Goal: Task Accomplishment & Management: Manage account settings

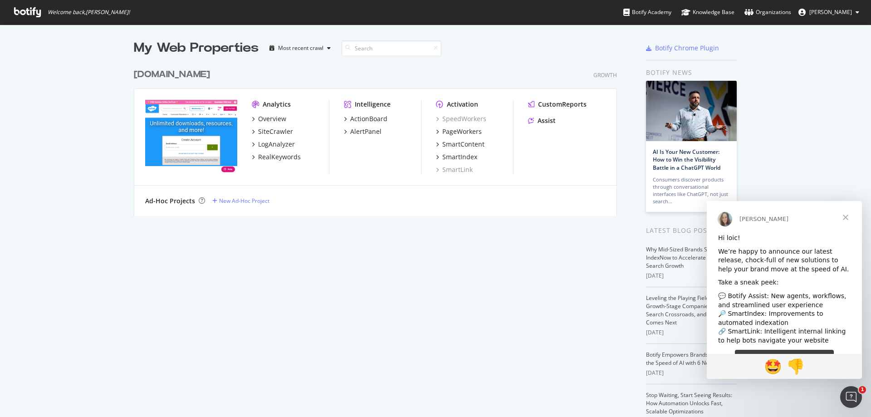
click at [844, 216] on span "Close" at bounding box center [845, 217] width 33 height 33
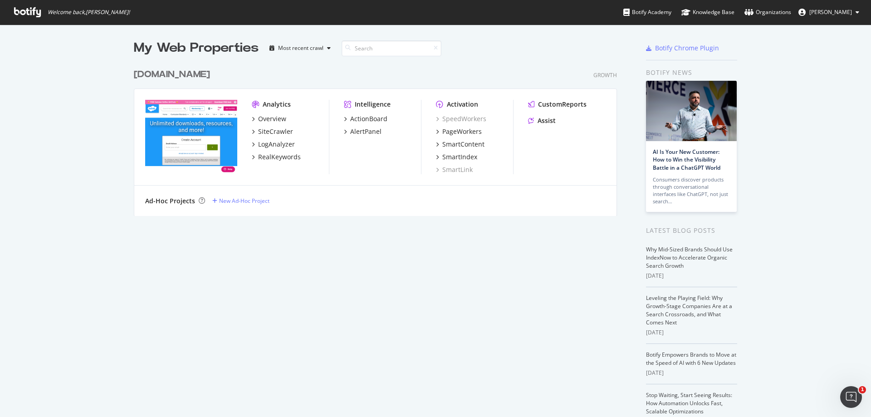
click at [207, 127] on img "grid" at bounding box center [191, 136] width 92 height 73
click at [269, 153] on div "RealKeywords" at bounding box center [279, 156] width 43 height 9
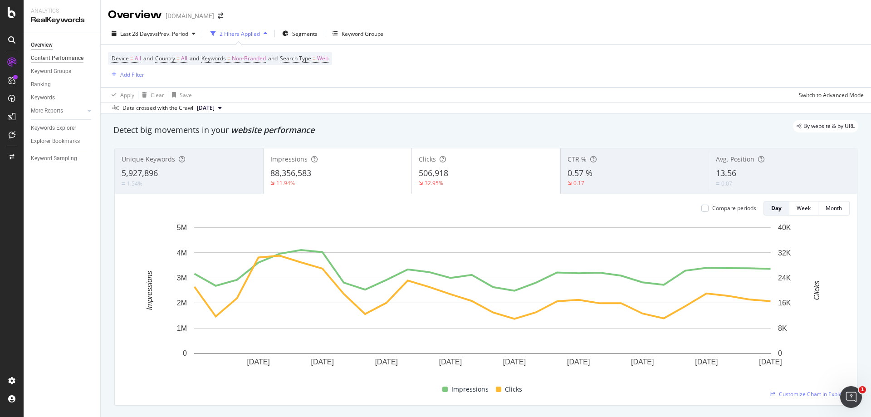
click at [68, 55] on div "Content Performance" at bounding box center [57, 59] width 53 height 10
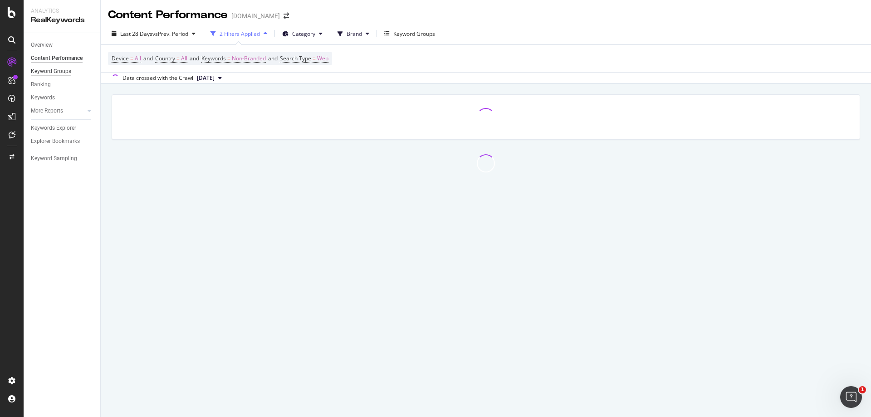
click at [59, 68] on div "Keyword Groups" at bounding box center [51, 72] width 40 height 10
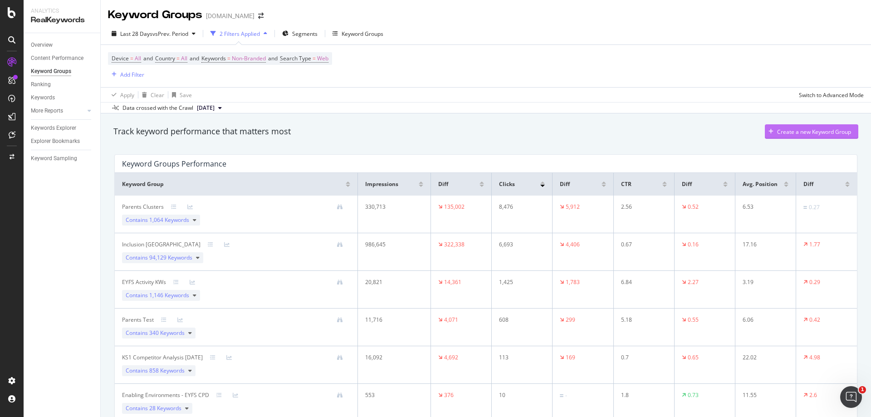
click at [810, 129] on div "Create a new Keyword Group" at bounding box center [814, 132] width 74 height 8
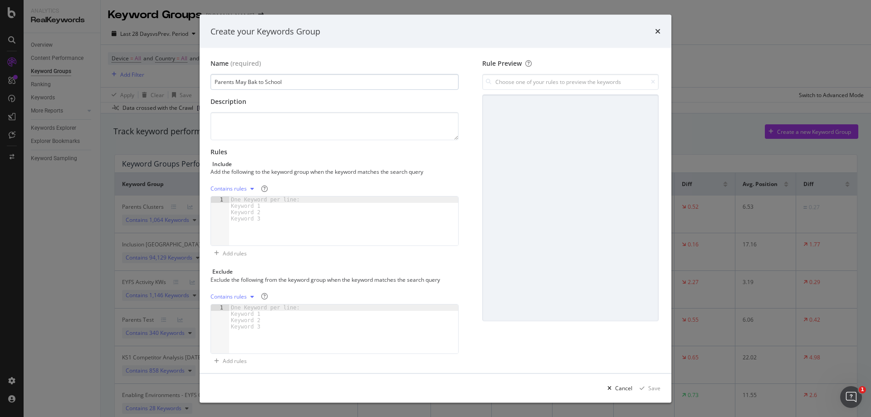
click at [255, 84] on input "Parents May Bak to School" at bounding box center [334, 82] width 248 height 16
type input "Parents May Back to School"
click at [299, 203] on div "modal" at bounding box center [343, 227] width 229 height 62
click at [300, 126] on textarea "modal" at bounding box center [334, 126] width 248 height 28
click at [247, 124] on textarea "The Prents tem KW from" at bounding box center [334, 126] width 248 height 28
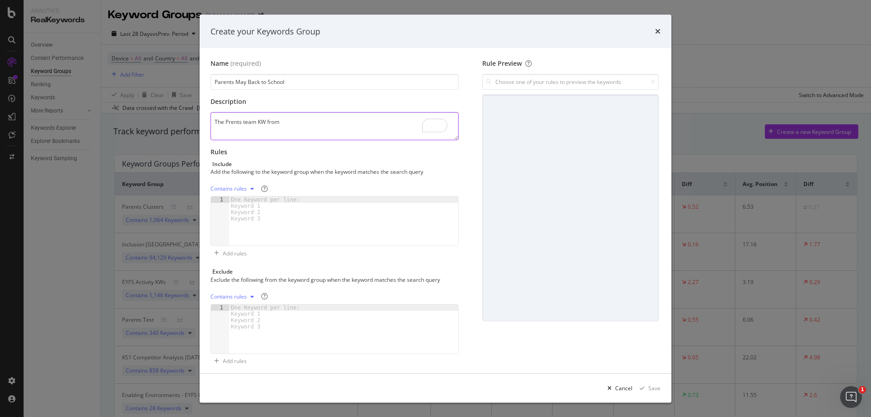
click at [299, 122] on textarea "The Prents team KW from" at bounding box center [334, 126] width 248 height 28
type textarea "The Prents team KW from May Back to School Sprint"
click at [278, 213] on div "One Keyword per line: Keyword 1 Keyword 2 Keyword 3" at bounding box center [267, 208] width 76 height 25
click at [513, 141] on div "modal" at bounding box center [570, 207] width 176 height 227
click at [559, 87] on input "modal" at bounding box center [570, 82] width 176 height 16
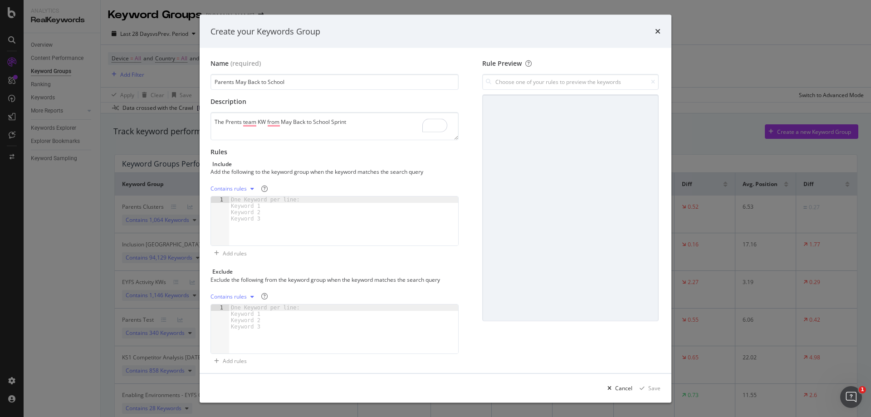
click at [253, 208] on div "One Keyword per line: Keyword 1 Keyword 2 Keyword 3" at bounding box center [267, 208] width 76 height 25
click at [249, 186] on div "modal" at bounding box center [252, 188] width 11 height 5
click at [244, 221] on div "Exact rules" at bounding box center [236, 219] width 28 height 8
click at [397, 196] on div "modal" at bounding box center [343, 227] width 229 height 62
click at [550, 78] on input "modal" at bounding box center [570, 82] width 176 height 16
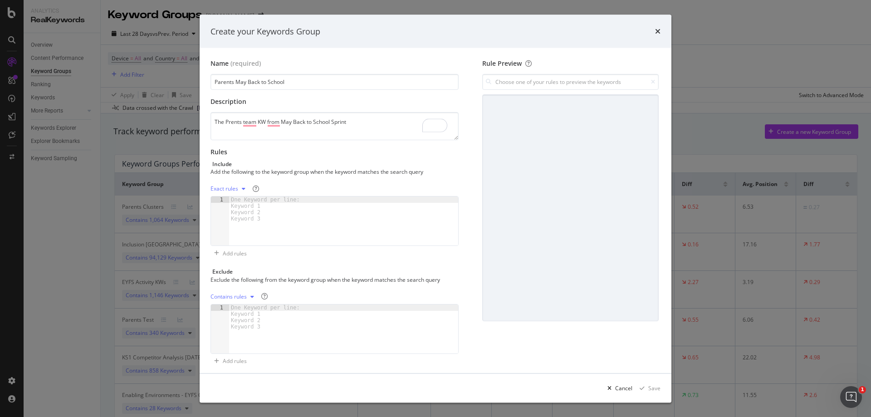
click at [358, 207] on div "modal" at bounding box center [343, 227] width 229 height 62
click at [253, 299] on div "Contains rules" at bounding box center [233, 296] width 47 height 14
click at [237, 329] on div "Exact rules" at bounding box center [236, 326] width 28 height 8
drag, startPoint x: 323, startPoint y: 292, endPoint x: 309, endPoint y: 314, distance: 26.2
click at [322, 294] on div "Exact rules" at bounding box center [334, 296] width 248 height 15
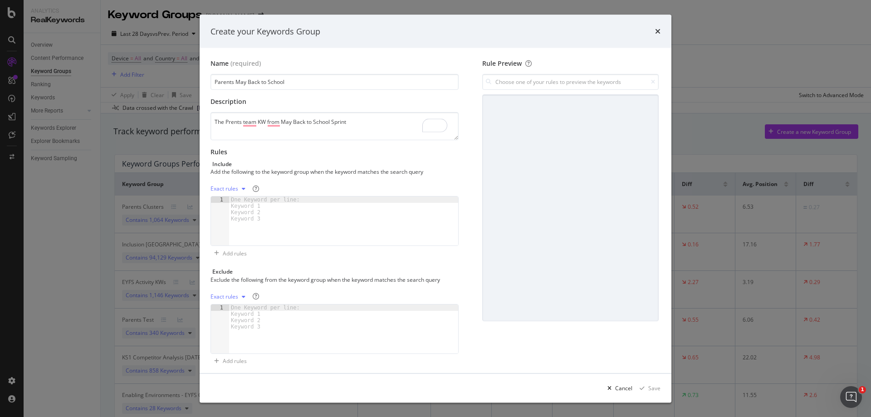
click at [300, 258] on div "modal" at bounding box center [343, 227] width 229 height 62
click at [370, 218] on div "modal" at bounding box center [343, 227] width 229 height 62
click at [560, 172] on div "modal" at bounding box center [570, 207] width 176 height 227
click at [571, 86] on input "modal" at bounding box center [570, 82] width 176 height 16
click at [552, 148] on div "modal" at bounding box center [570, 207] width 176 height 227
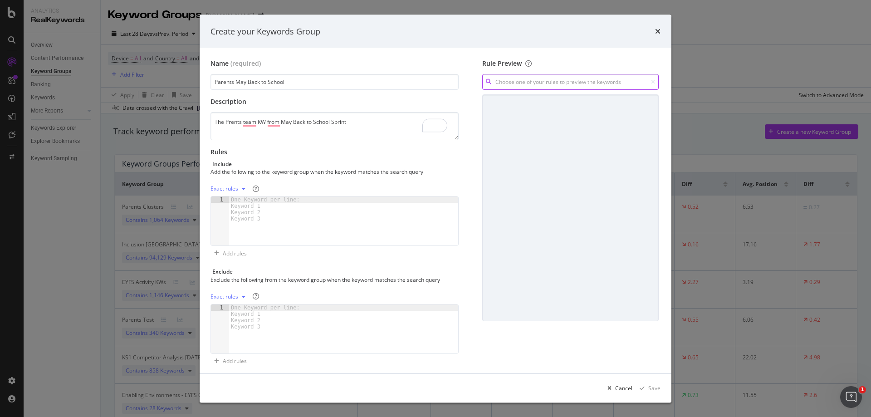
click at [544, 78] on input "modal" at bounding box center [570, 82] width 176 height 16
type input "1"
click at [596, 172] on div "modal" at bounding box center [570, 207] width 176 height 227
click at [567, 88] on input "1" at bounding box center [570, 82] width 176 height 16
click at [244, 190] on icon "modal" at bounding box center [244, 188] width 4 height 5
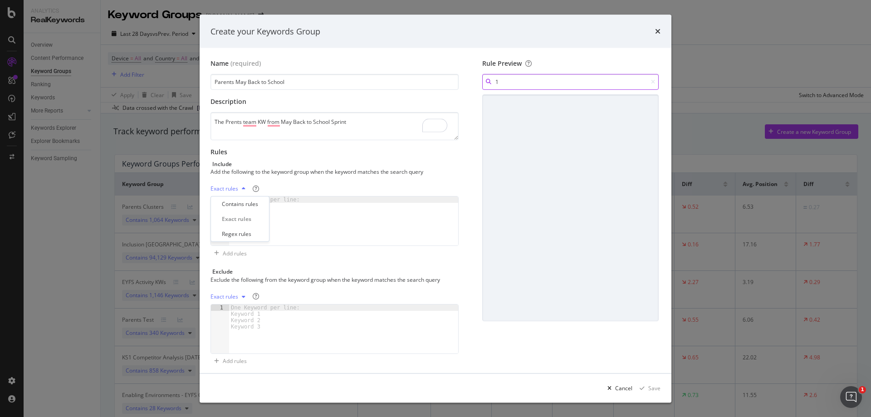
click at [540, 81] on input "1" at bounding box center [570, 82] width 176 height 16
drag, startPoint x: 482, startPoint y: 82, endPoint x: 472, endPoint y: 82, distance: 10.4
click at [472, 82] on div "Name (required) Parents May Back to School Description The Prents team KW from …" at bounding box center [435, 213] width 450 height 309
type input "Exact Rules"
click at [536, 174] on div "modal" at bounding box center [570, 207] width 176 height 227
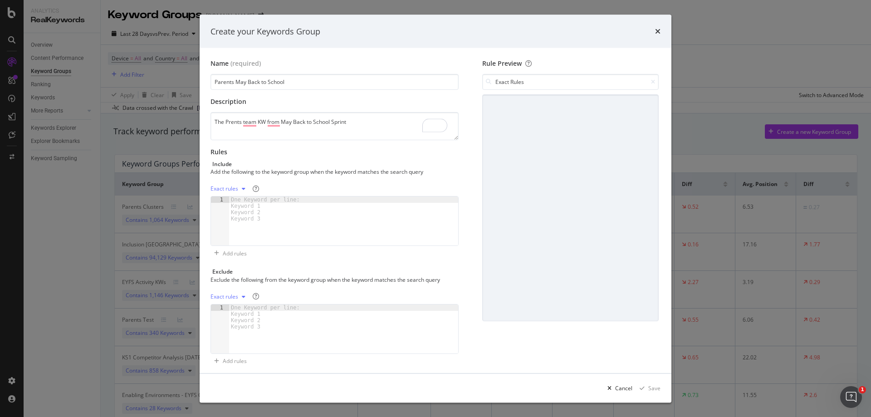
click at [556, 57] on div "Name (required) Parents May Back to School Description The Prents team KW from …" at bounding box center [436, 210] width 472 height 325
click at [282, 222] on div "One Keyword per line: Keyword 1 Keyword 2 Keyword 3" at bounding box center [267, 208] width 76 height 25
click at [529, 81] on input "Exact Rules" at bounding box center [570, 82] width 176 height 16
click at [246, 147] on div "Rules" at bounding box center [334, 151] width 248 height 9
click at [242, 123] on textarea "The Prents team KW from May Back to School Sprint" at bounding box center [334, 126] width 248 height 28
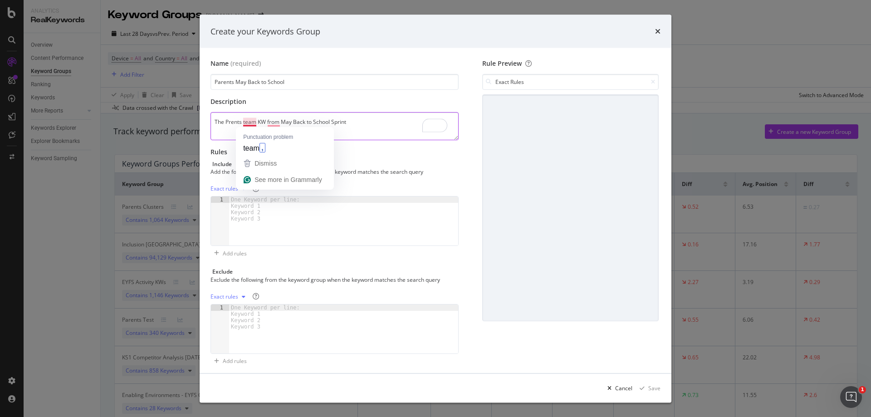
click at [246, 123] on textarea "The Prents team KW from May Back to School Sprint" at bounding box center [334, 126] width 248 height 28
type textarea "The Prents Team KW from May Back to School Sprint"
click at [293, 222] on div "modal" at bounding box center [343, 227] width 229 height 62
click at [252, 205] on div "One Keyword per line: Keyword 1 Keyword 2 Keyword 3" at bounding box center [267, 208] width 76 height 25
drag, startPoint x: 269, startPoint y: 210, endPoint x: 237, endPoint y: 203, distance: 32.9
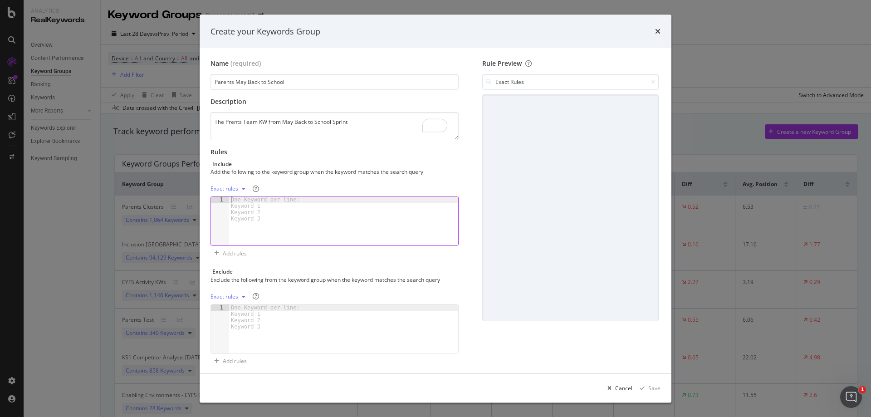
click at [237, 203] on div "One Keyword per line: Keyword 1 Keyword 2 Keyword 3" at bounding box center [267, 208] width 76 height 25
type textarea "h"
click at [656, 29] on icon "times" at bounding box center [657, 31] width 5 height 7
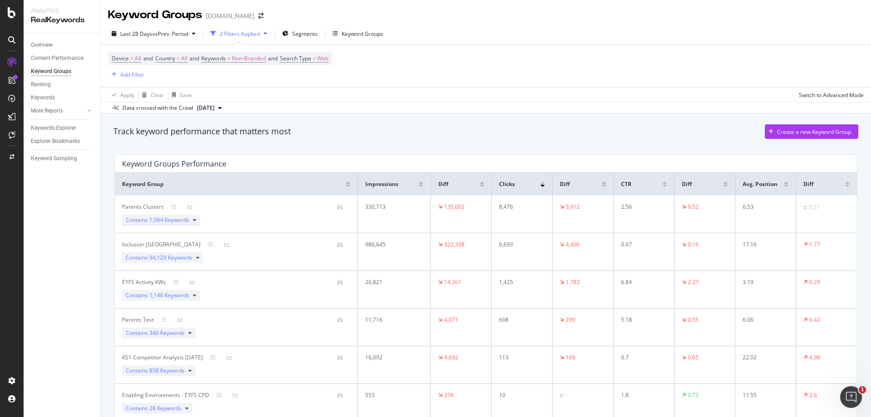
click at [195, 220] on icon at bounding box center [195, 219] width 4 height 5
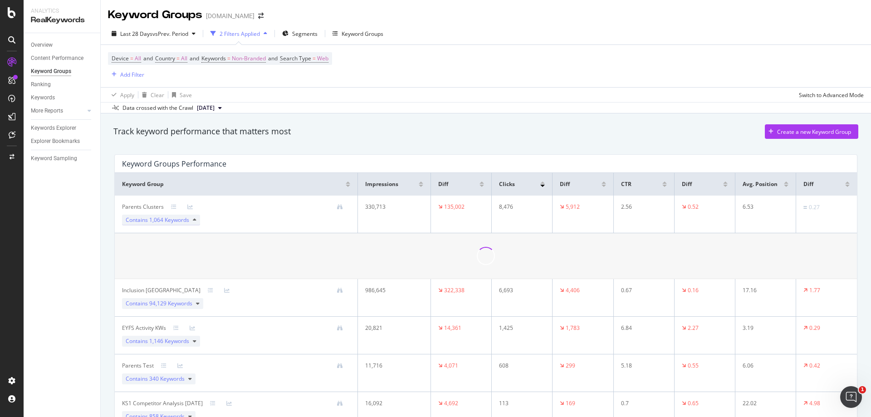
click at [195, 220] on icon at bounding box center [195, 219] width 4 height 5
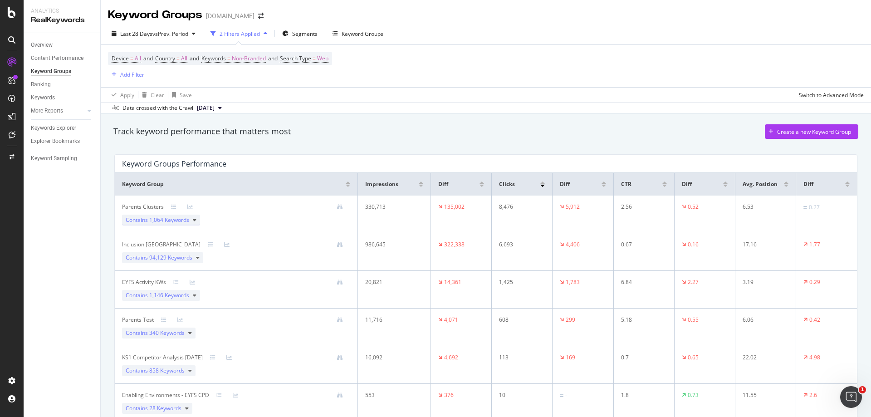
click at [159, 219] on span "1,064 Keywords" at bounding box center [169, 220] width 40 height 8
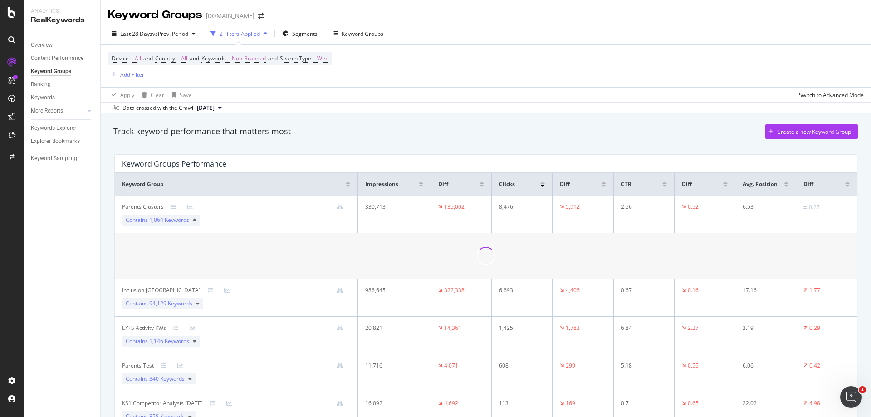
click at [142, 205] on div "Parents Clusters" at bounding box center [143, 207] width 42 height 8
click at [188, 205] on icon at bounding box center [189, 206] width 5 height 5
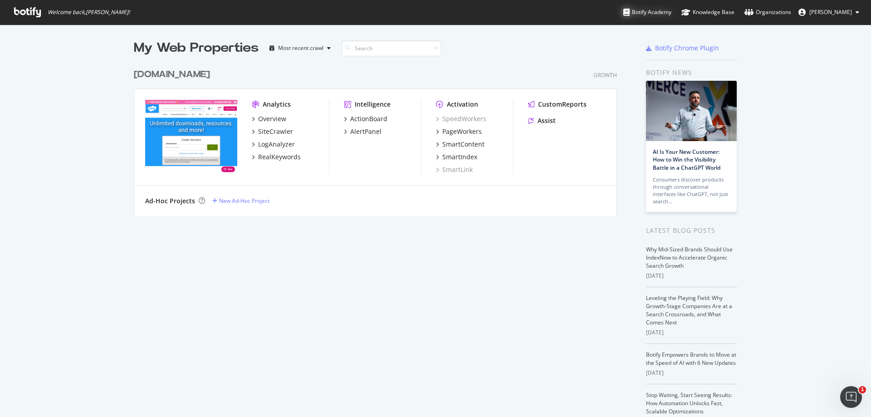
click at [671, 8] on div "Botify Academy" at bounding box center [647, 12] width 48 height 9
